Goal: Information Seeking & Learning: Learn about a topic

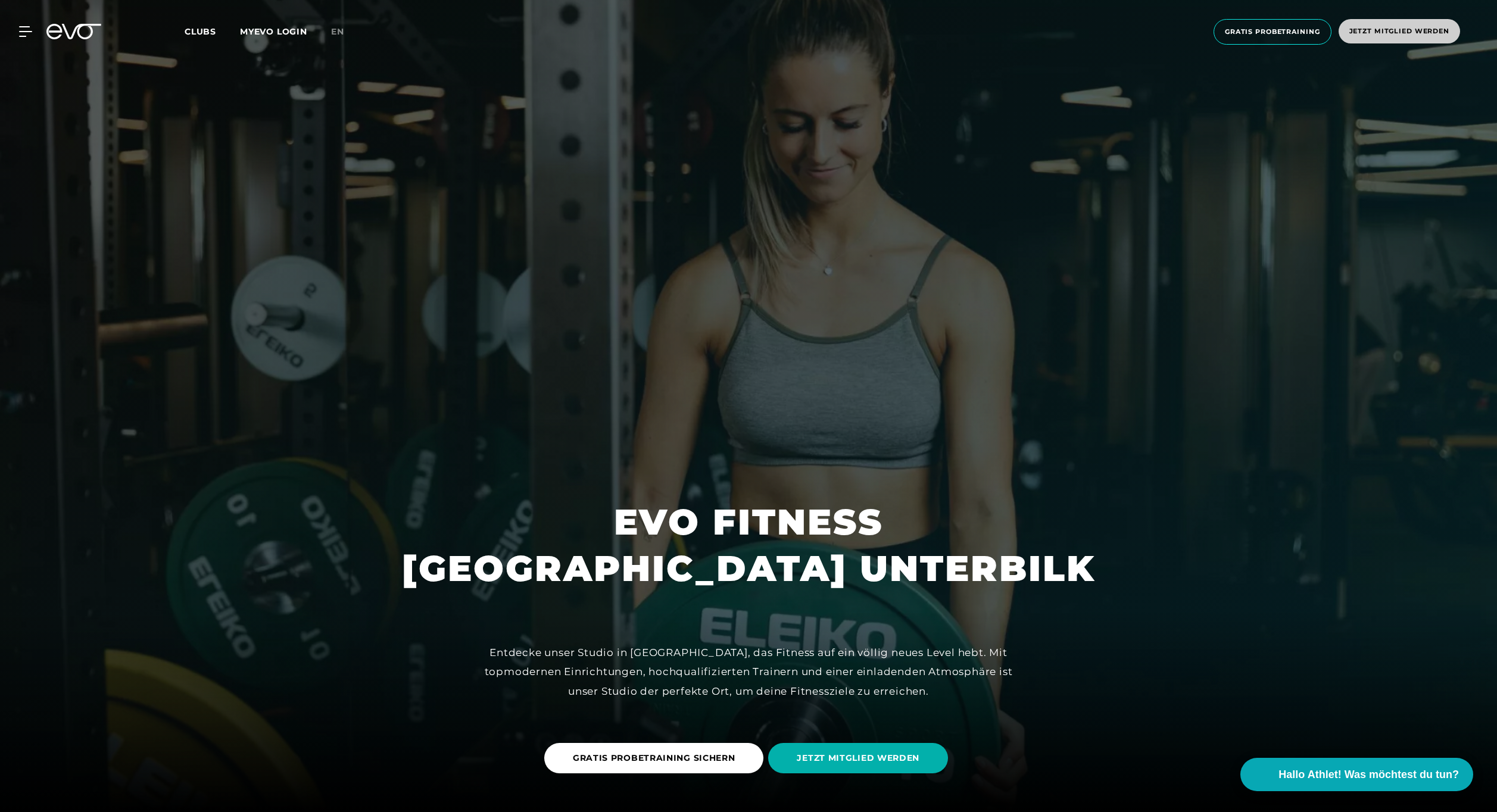
click at [1410, 25] on span "Jetzt Mitglied werden" at bounding box center [1399, 31] width 122 height 25
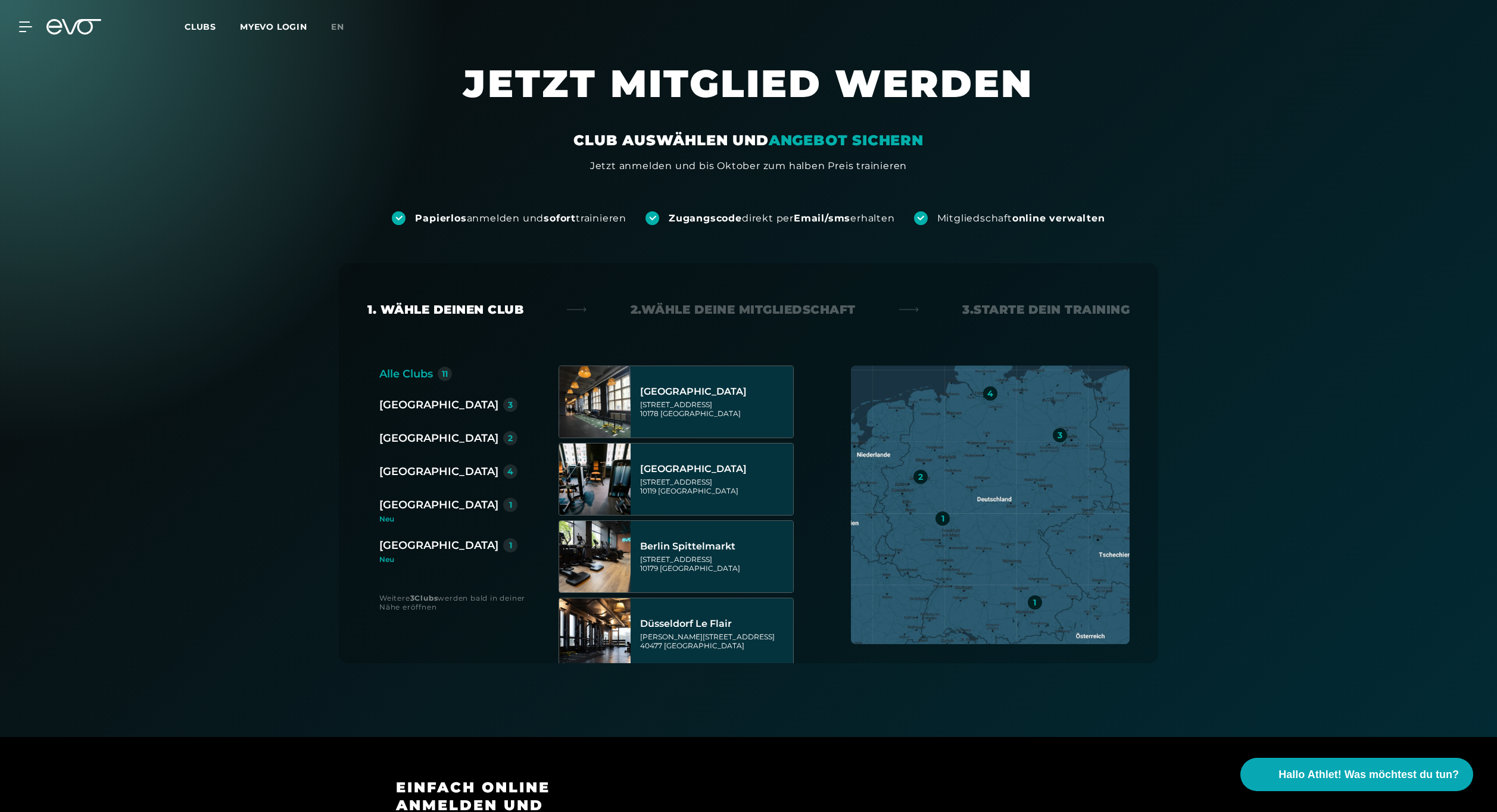
click at [408, 434] on div "[GEOGRAPHIC_DATA]" at bounding box center [439, 438] width 119 height 17
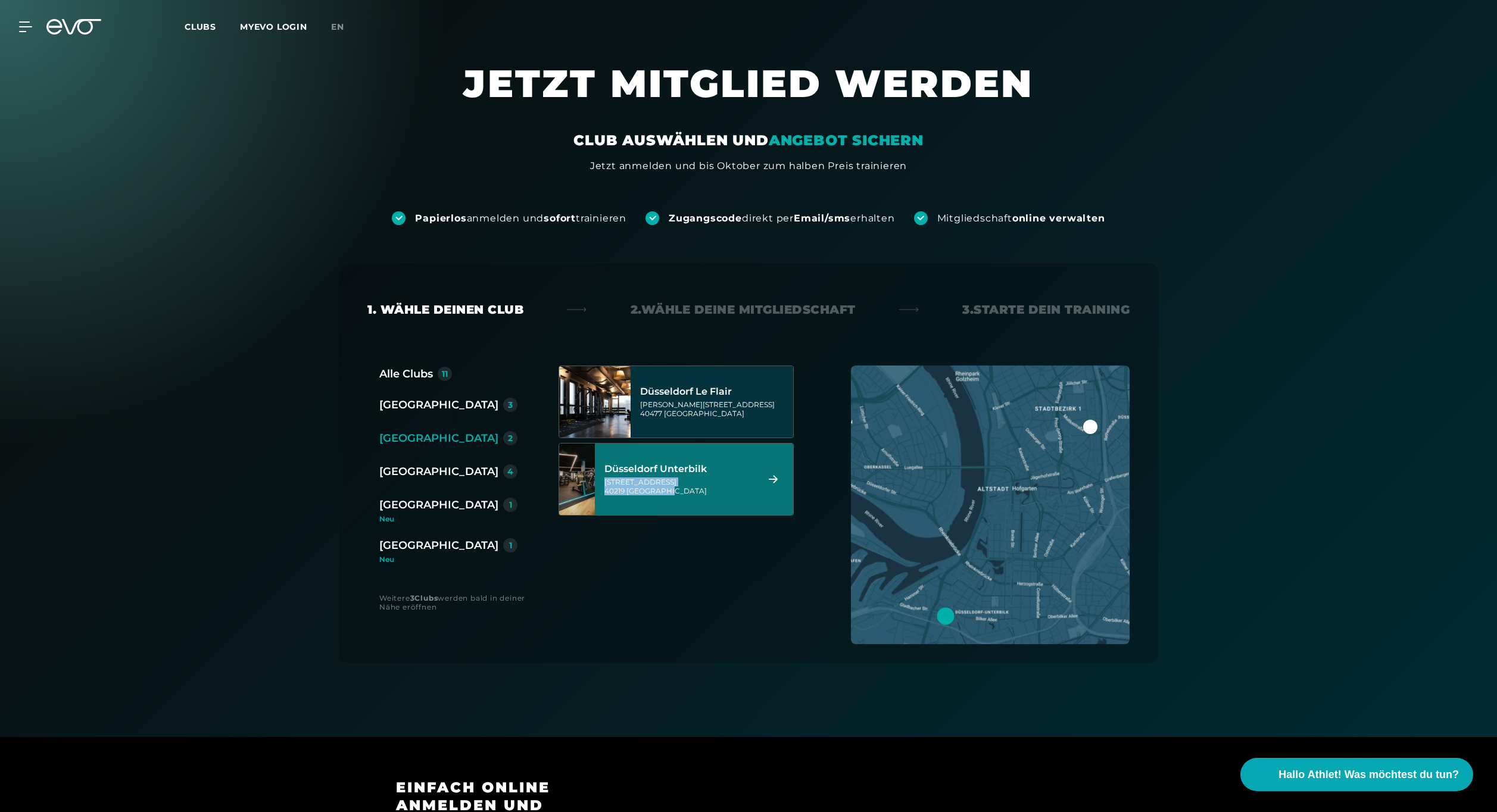
drag, startPoint x: 715, startPoint y: 495, endPoint x: 605, endPoint y: 483, distance: 110.7
click at [605, 483] on div "[GEOGRAPHIC_DATA] Unterbilk [STREET_ADDRESS]" at bounding box center [679, 479] width 149 height 52
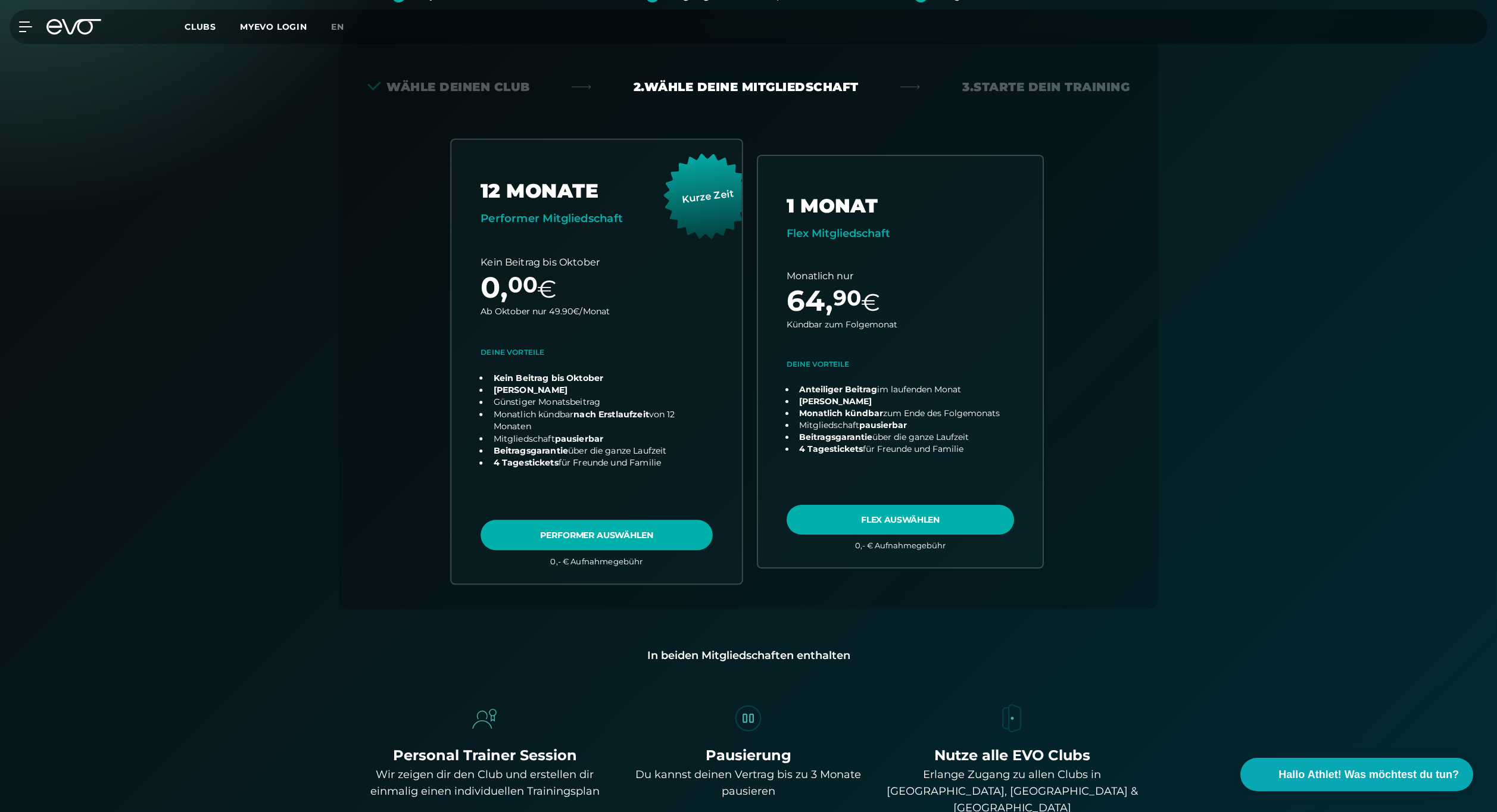
scroll to position [263, 0]
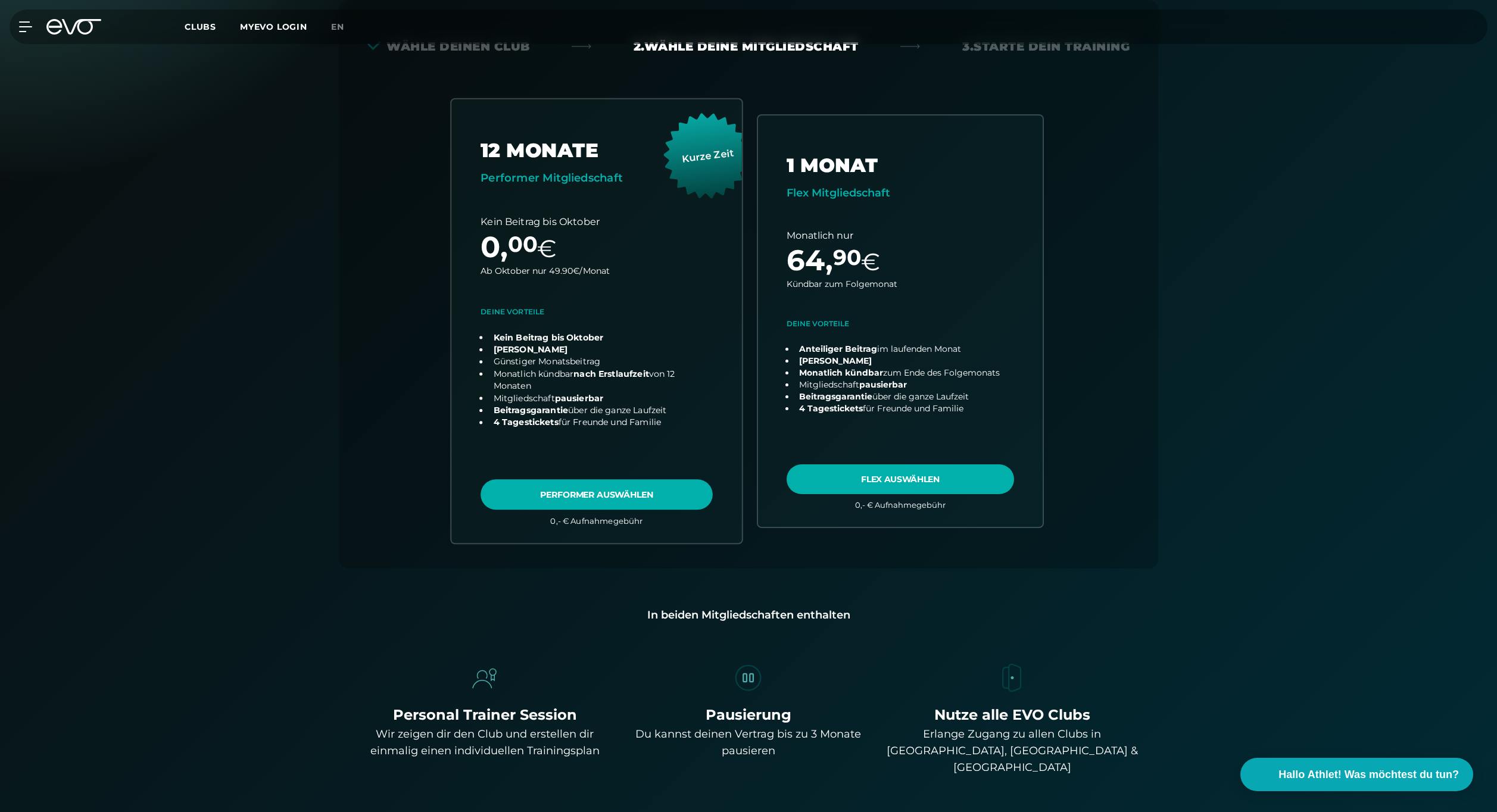
copy div "[STREET_ADDRESS]"
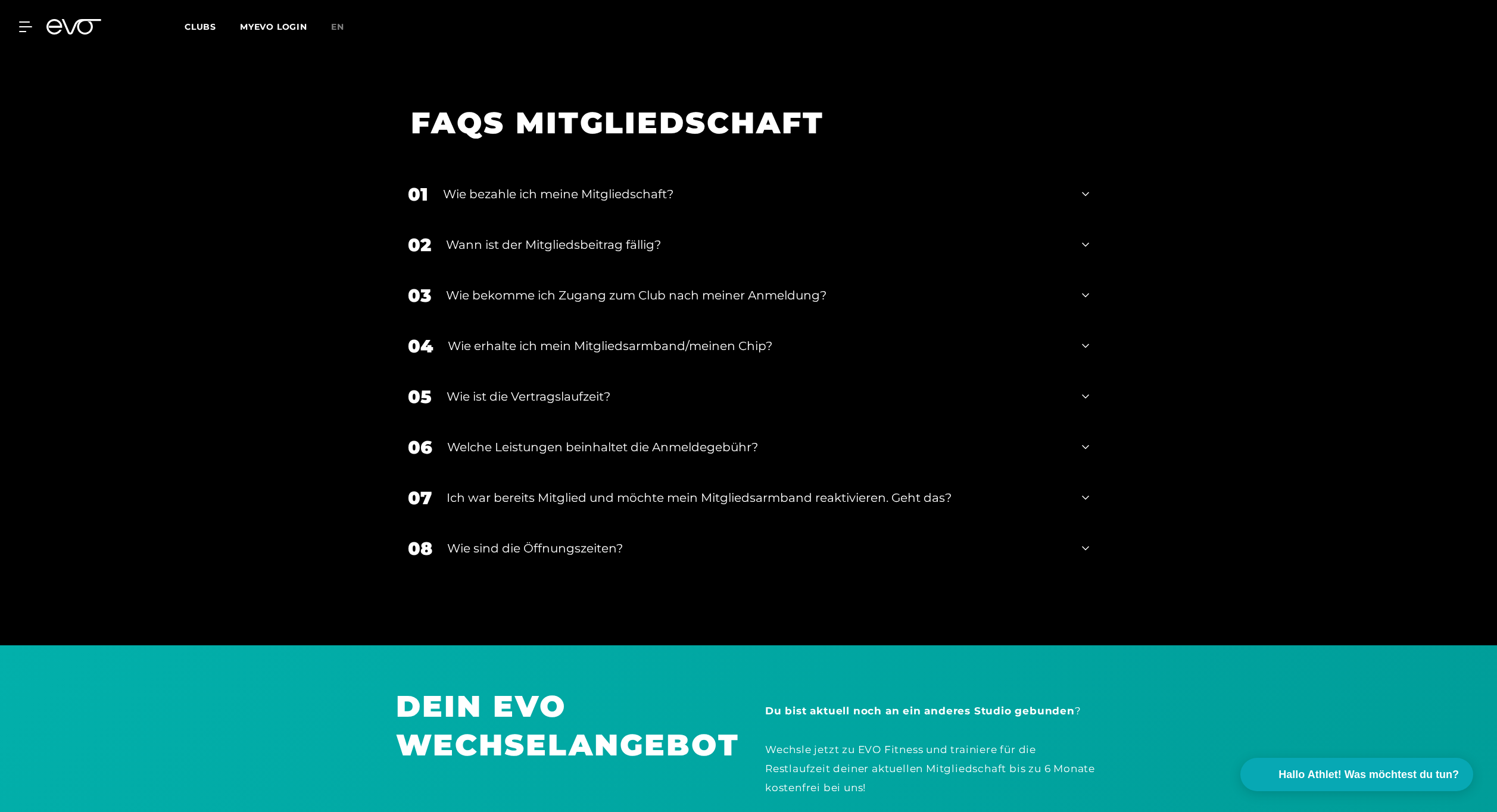
scroll to position [2228, 0]
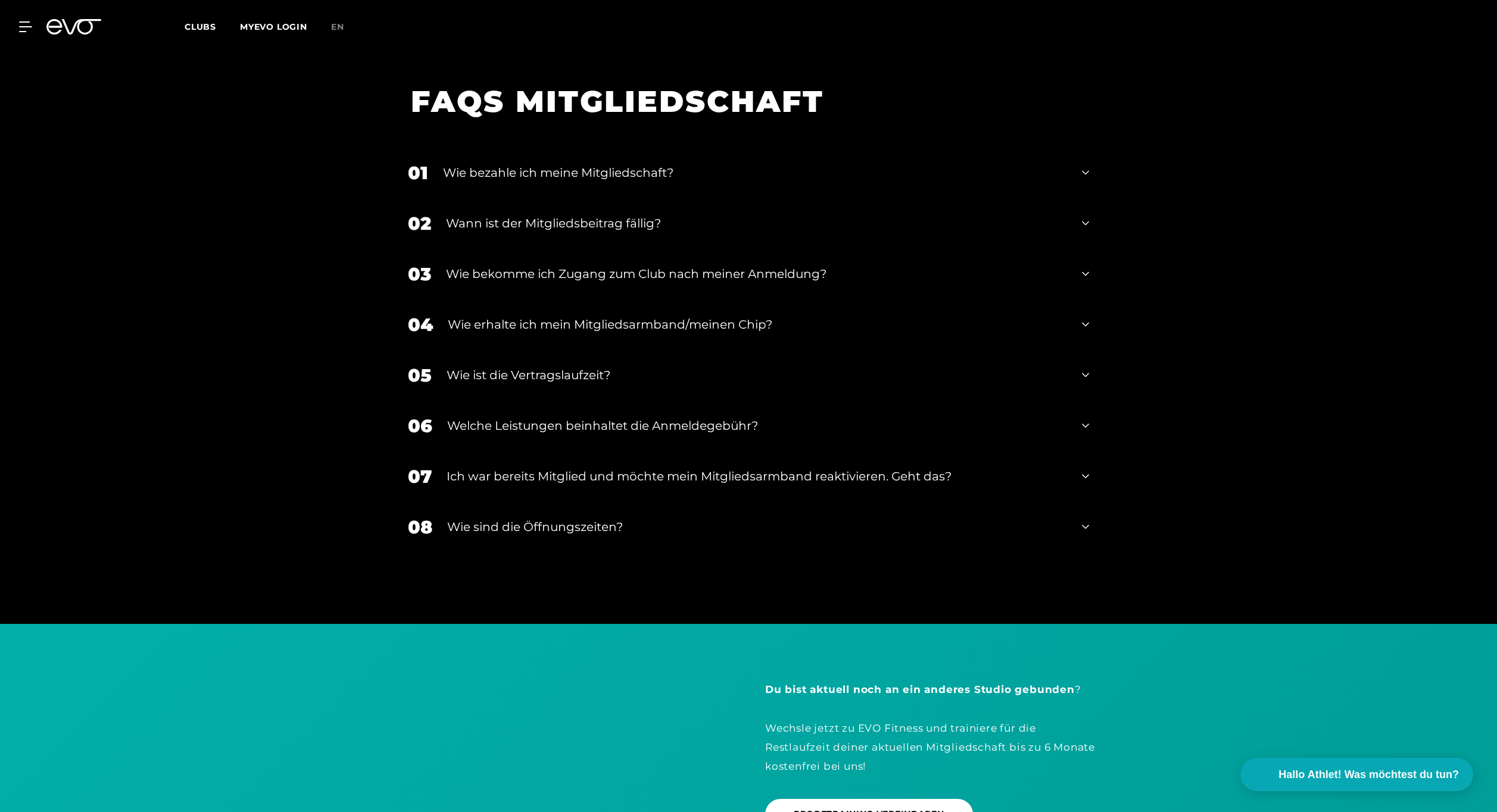
click at [507, 127] on div "FAQS MITGLIEDSCHAFT" at bounding box center [748, 108] width 705 height 81
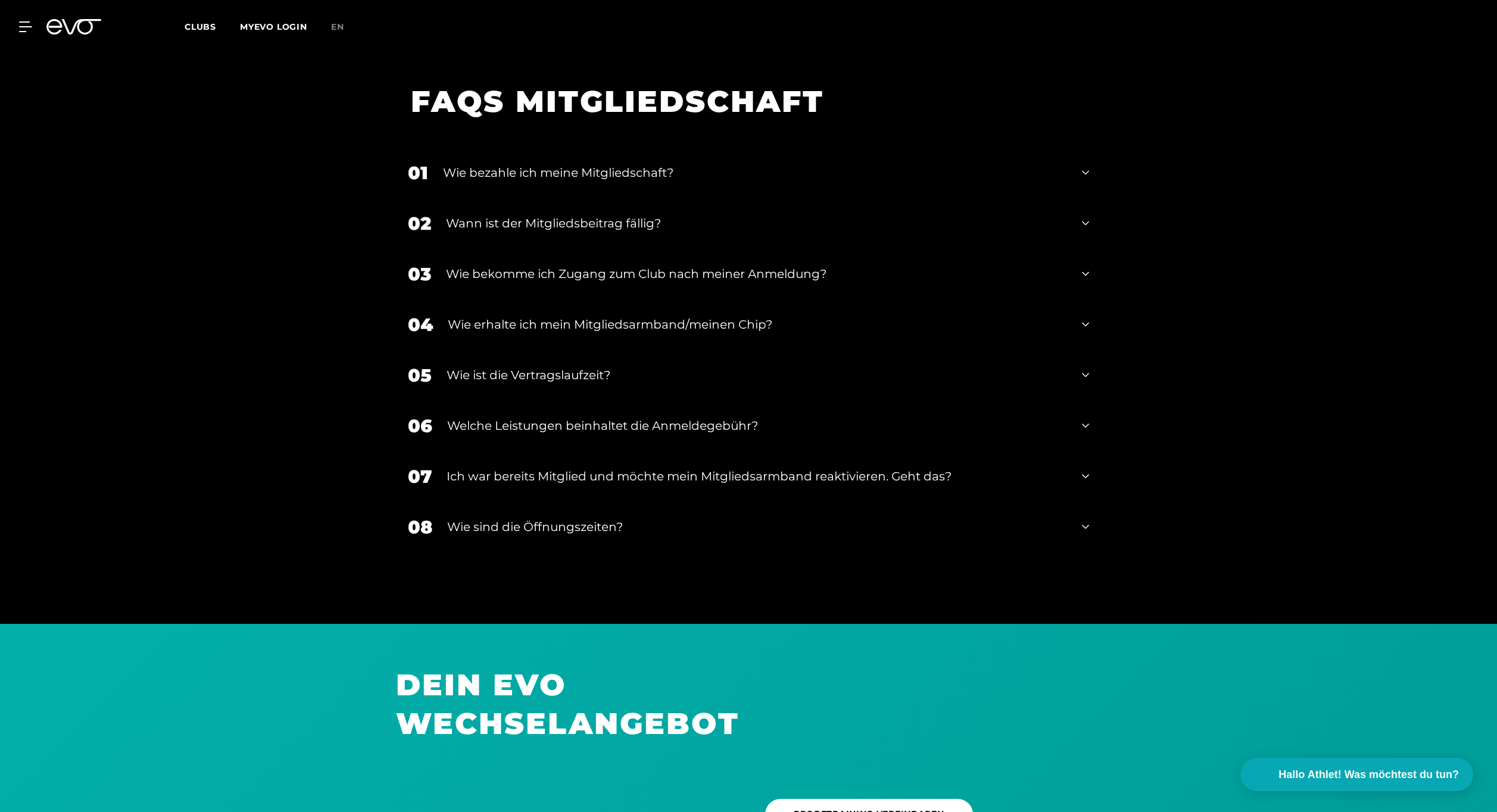
click at [538, 164] on div "Wie bezahle ich meine Mitgliedschaft?" at bounding box center [755, 173] width 624 height 18
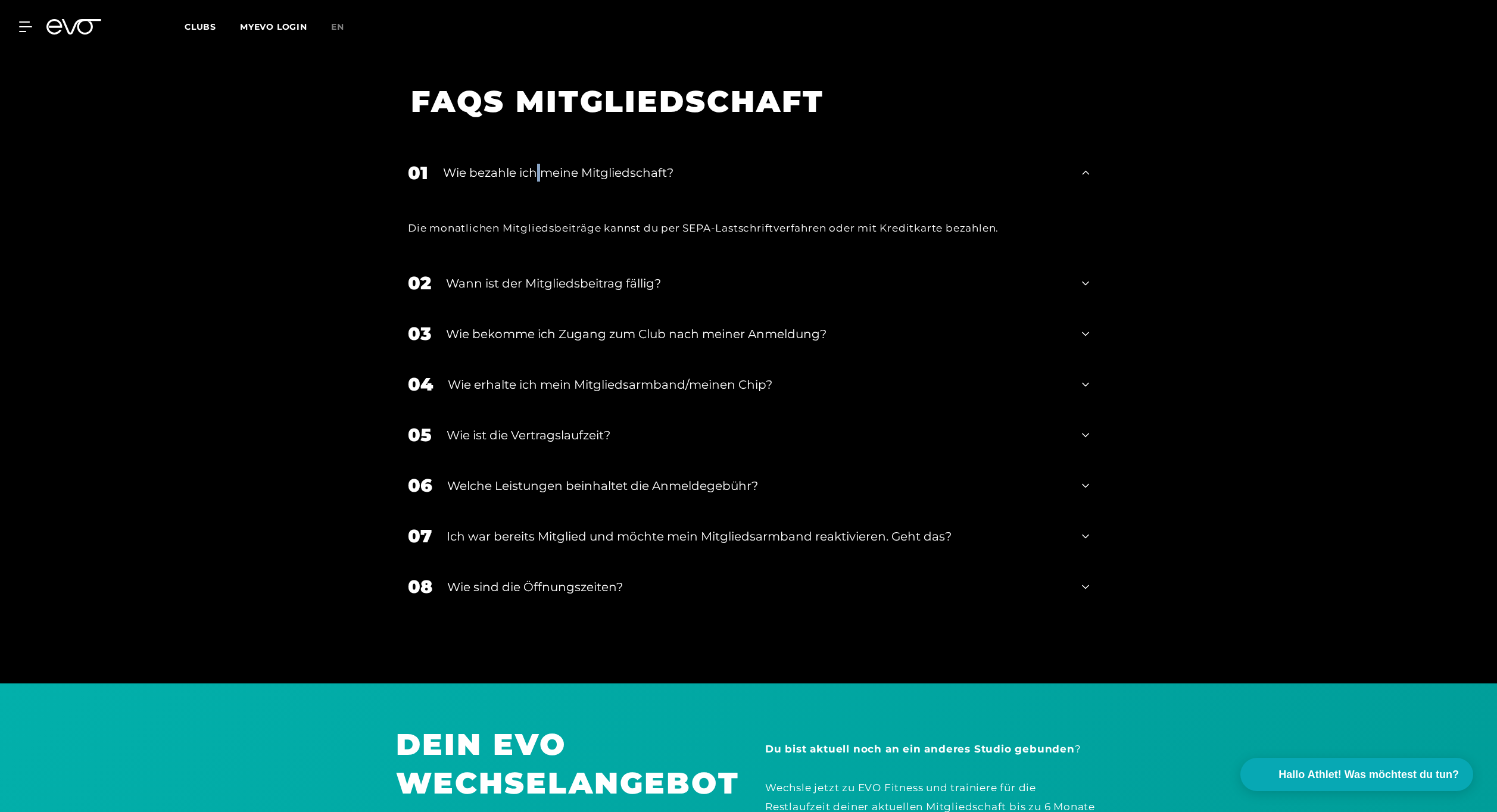
click at [538, 164] on div "Wie bezahle ich meine Mitgliedschaft?" at bounding box center [755, 173] width 624 height 18
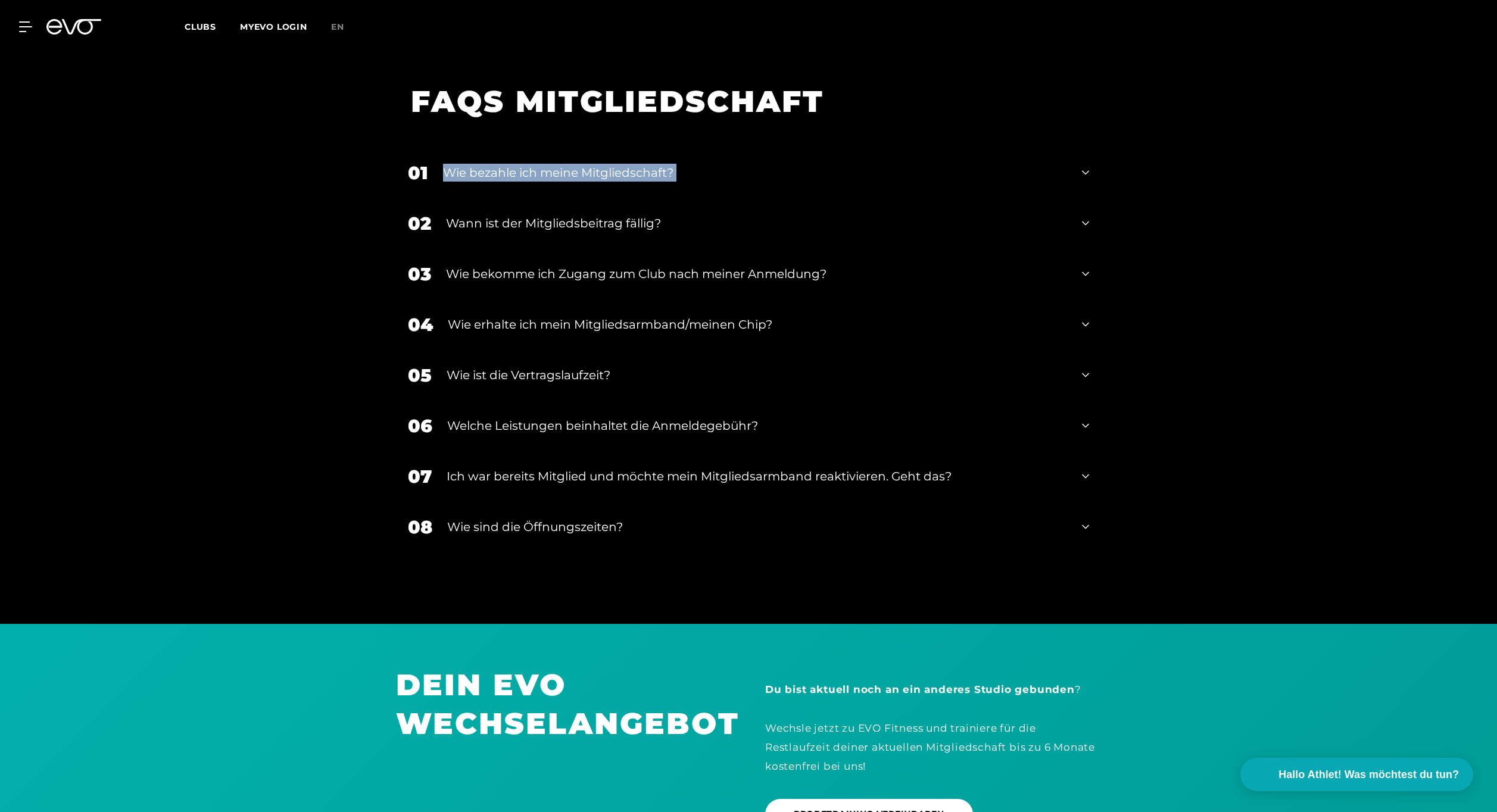
click at [538, 164] on div "Wie bezahle ich meine Mitgliedschaft?" at bounding box center [755, 173] width 624 height 18
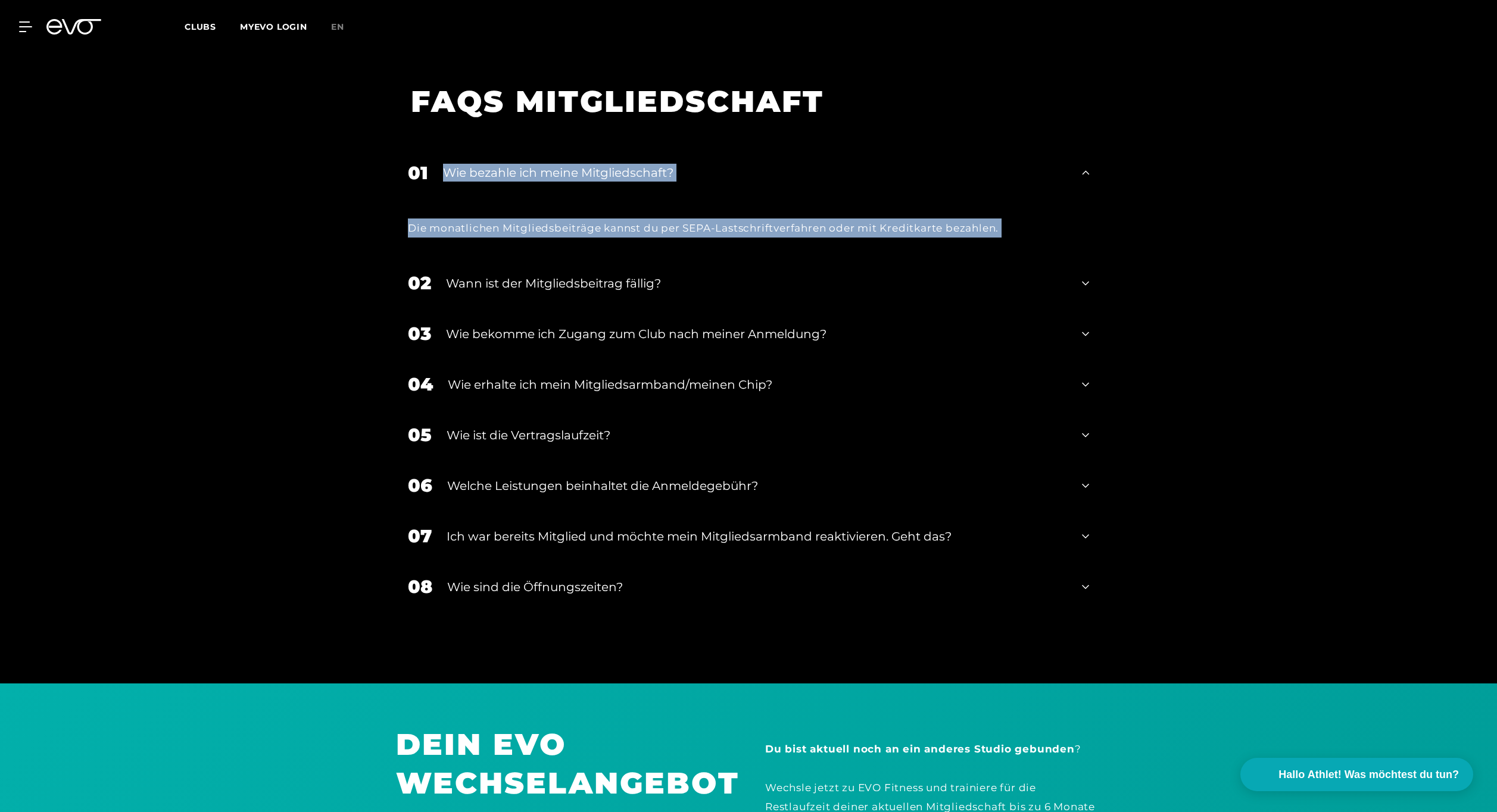
click at [1040, 147] on div "01 Wie bezahle ich meine Mitgliedschaft?" at bounding box center [748, 173] width 705 height 51
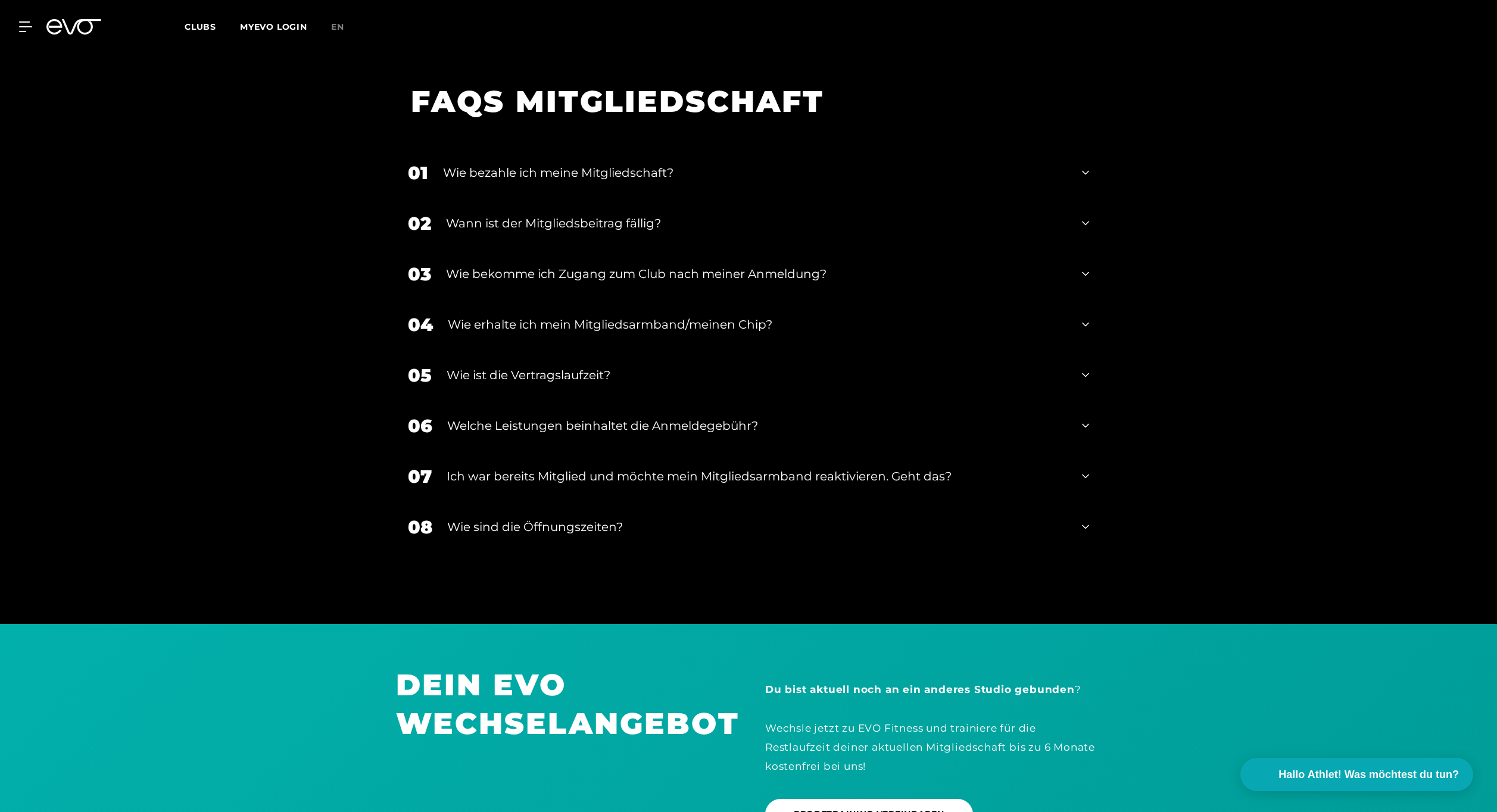
click at [615, 214] on div "Wann ist der Mitgliedsbeitrag fällig?" at bounding box center [757, 223] width 621 height 18
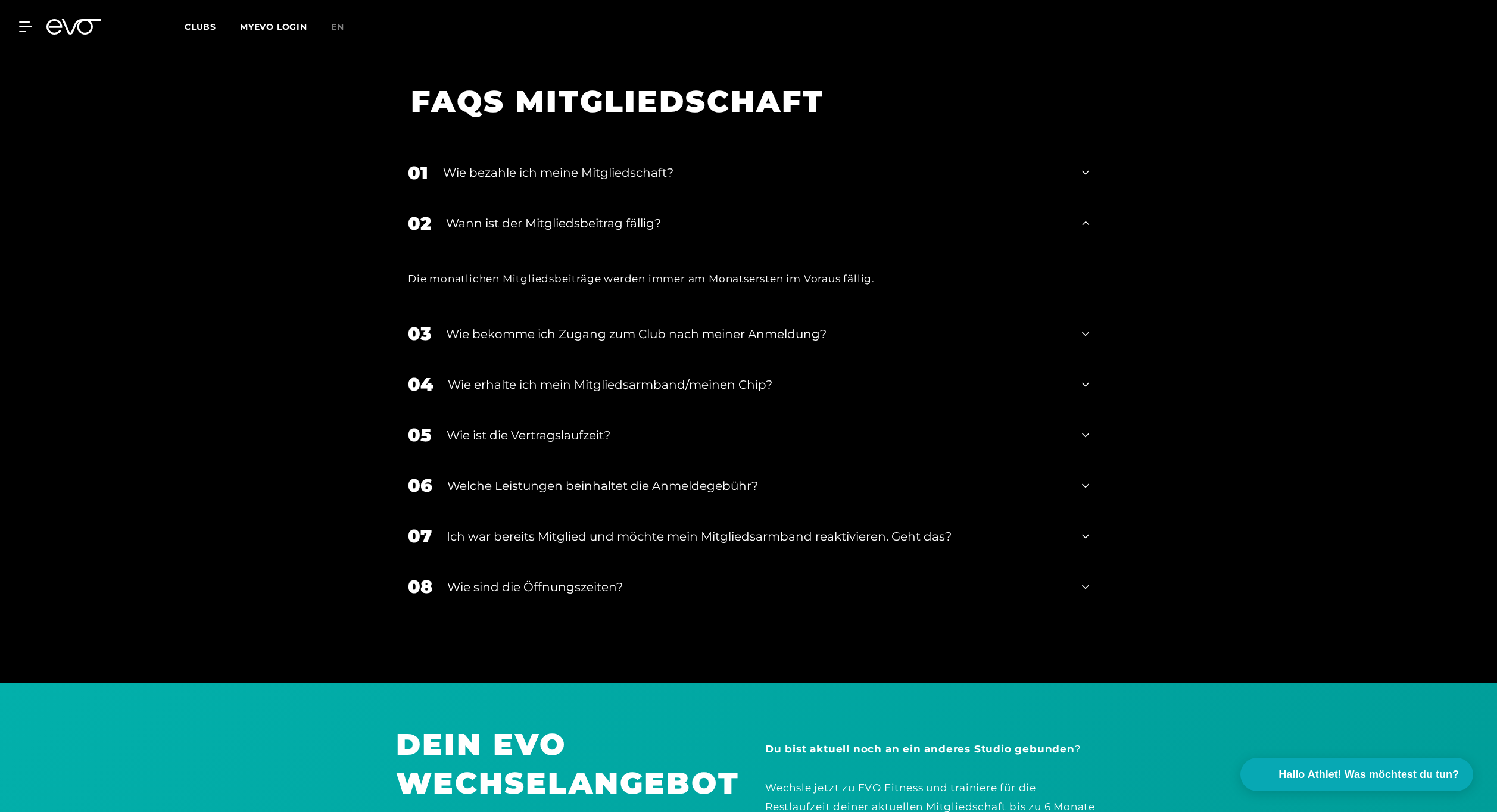
click at [615, 214] on div "Wann ist der Mitgliedsbeitrag fällig?" at bounding box center [757, 223] width 621 height 18
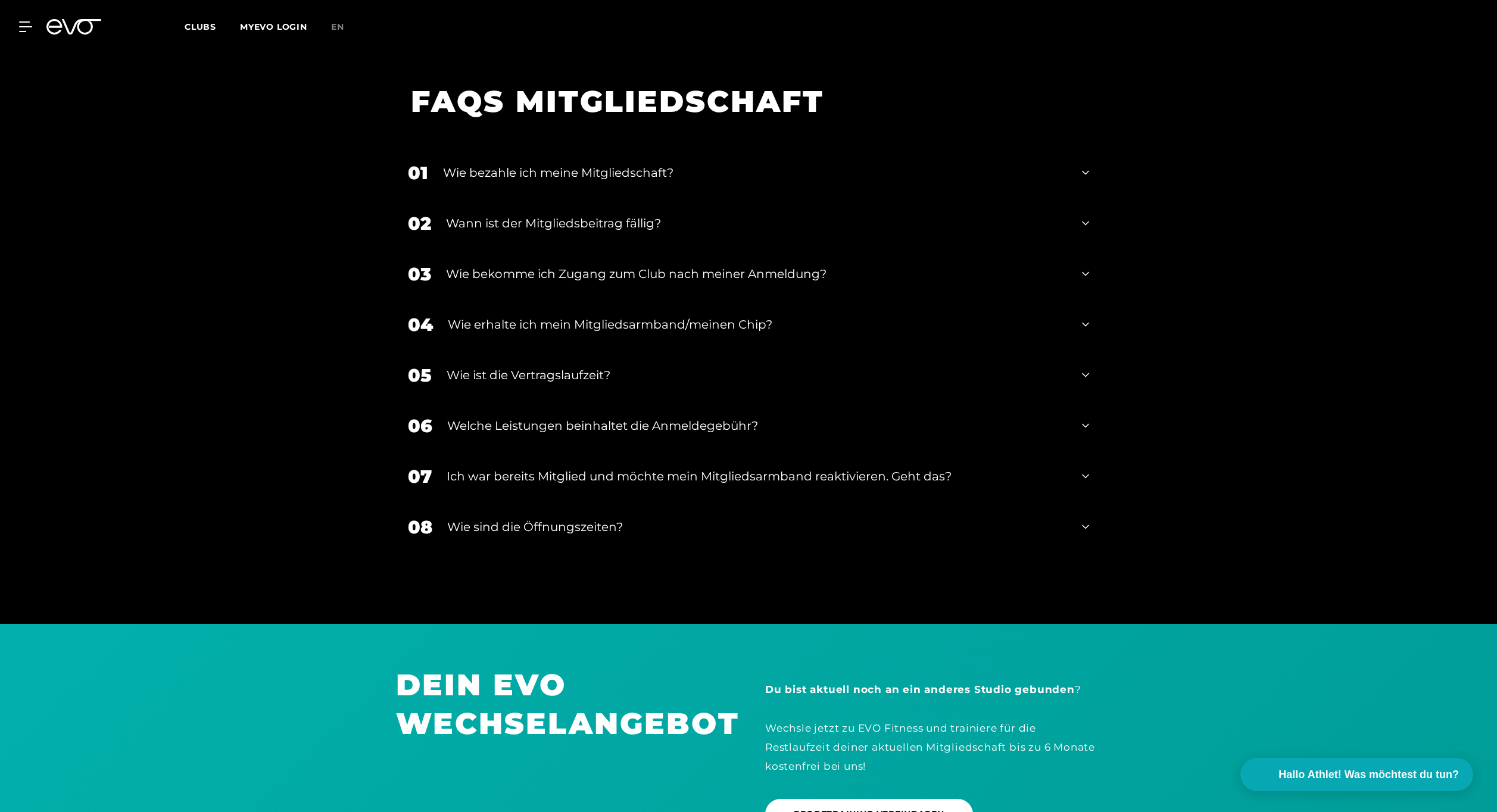
click at [613, 265] on div "Wie bekomme ich Zugang zum Club nach meiner Anmeldung?" at bounding box center [757, 274] width 621 height 18
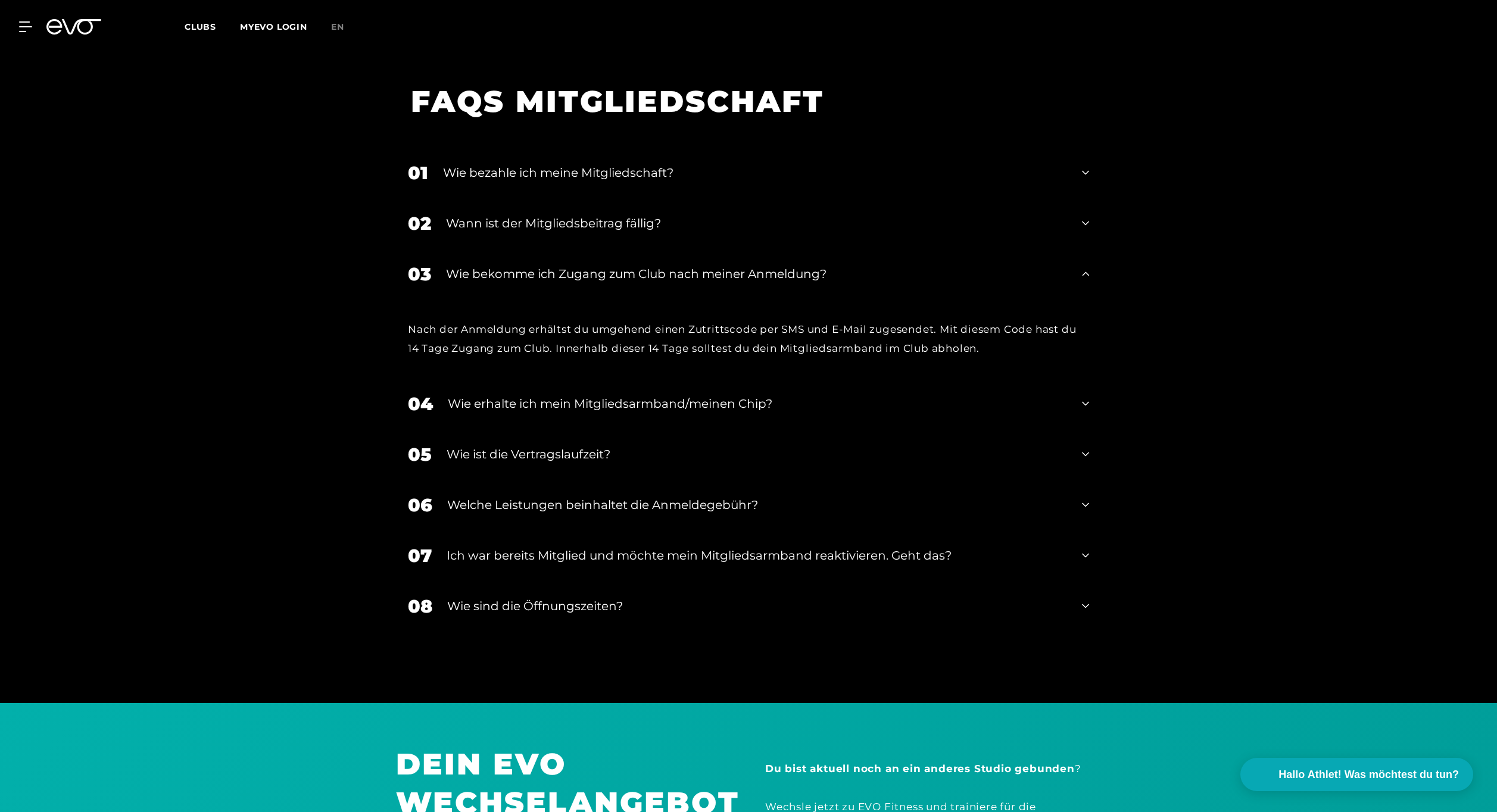
click at [613, 265] on div "Wie bekomme ich Zugang zum Club nach meiner Anmeldung?" at bounding box center [757, 274] width 621 height 18
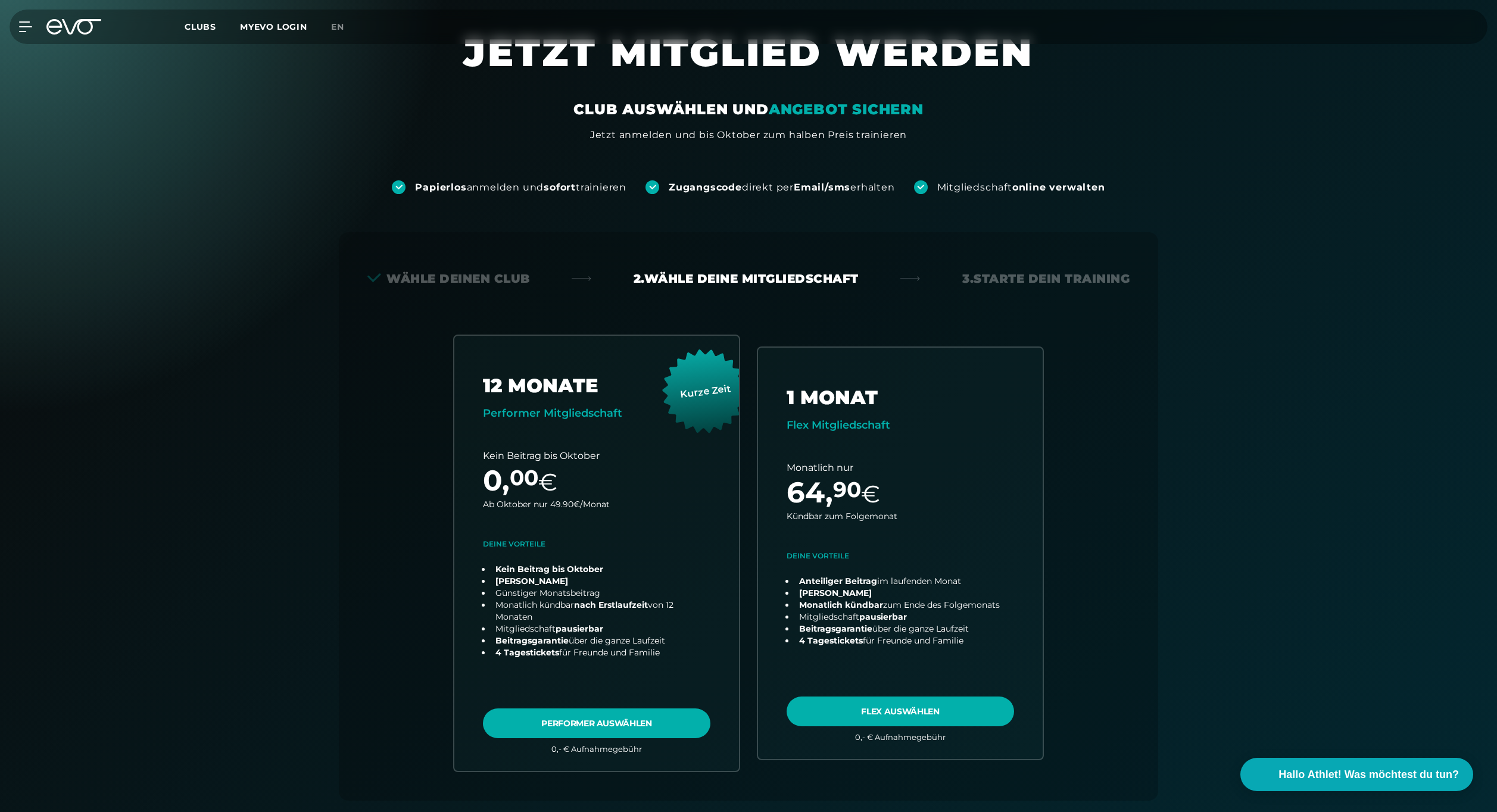
scroll to position [25, 0]
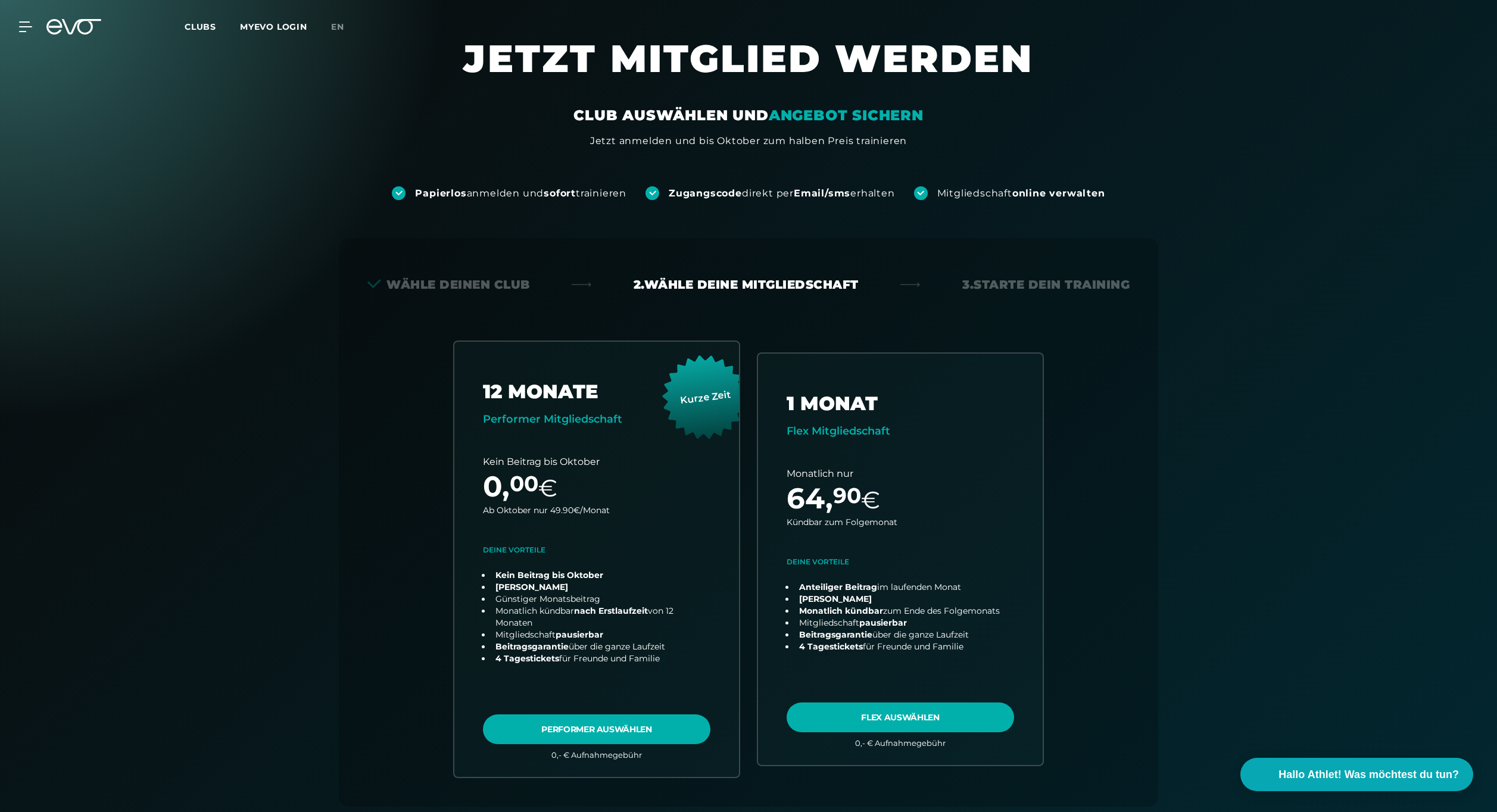
click at [502, 291] on div "Wähle deinen Club" at bounding box center [448, 285] width 163 height 17
